Goal: Find contact information: Find contact information

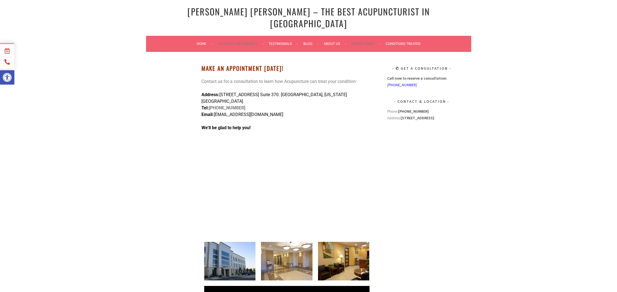
drag, startPoint x: 215, startPoint y: 99, endPoint x: 300, endPoint y: 99, distance: 84.9
click at [300, 99] on p "Address: 15785 Laguna Canyon Rd. Suite 370. Irvine, California 92618 Tel: (949)…" at bounding box center [286, 104] width 171 height 26
copy span "AcupunctureInIrvine@gmail.com"
drag, startPoint x: 245, startPoint y: 90, endPoint x: 210, endPoint y: 93, distance: 34.8
click at [210, 93] on p "Address: 15785 Laguna Canyon Rd. Suite 370. Irvine, California 92618 Tel: (949)…" at bounding box center [286, 104] width 171 height 26
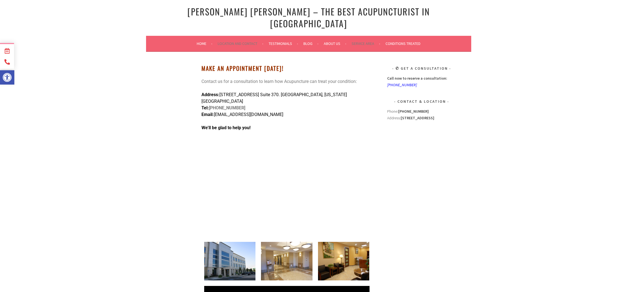
copy strong "[PHONE_NUMBER]"
click at [198, 40] on link "Home" at bounding box center [205, 43] width 16 height 7
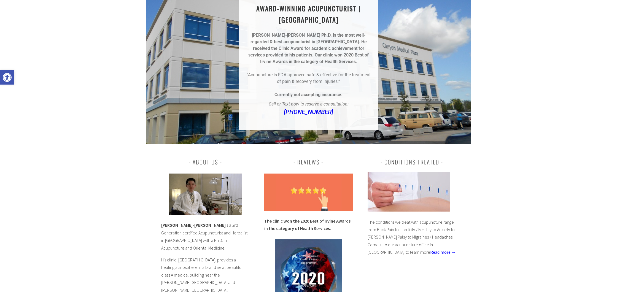
scroll to position [179, 0]
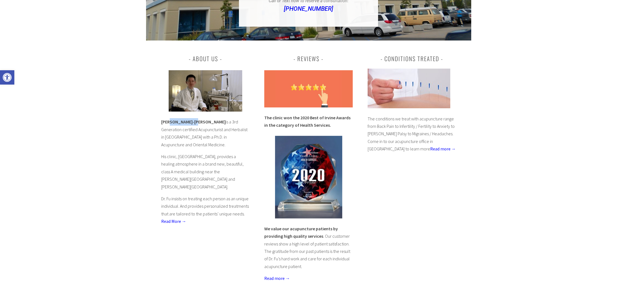
drag, startPoint x: 168, startPoint y: 112, endPoint x: 192, endPoint y: 111, distance: 24.8
click at [192, 119] on b "[PERSON_NAME]-[PERSON_NAME]" at bounding box center [193, 122] width 64 height 6
copy b "[PERSON_NAME]"
